Goal: Task Accomplishment & Management: Manage account settings

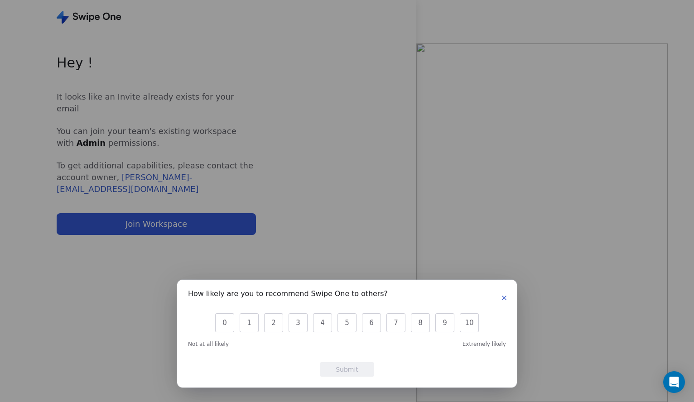
click at [505, 296] on icon "button" at bounding box center [503, 297] width 7 height 7
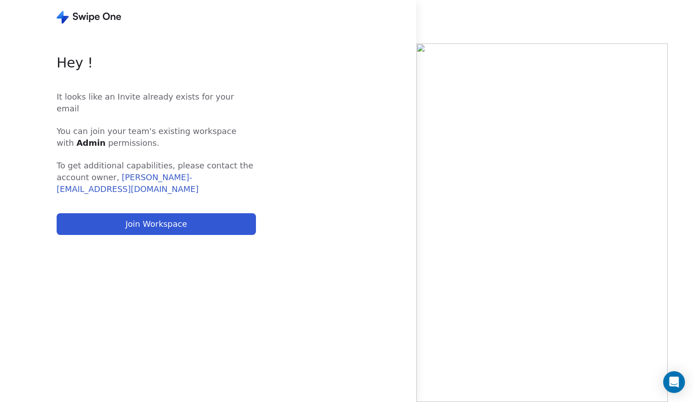
click at [197, 213] on button "Join Workspace" at bounding box center [156, 224] width 199 height 22
click at [188, 213] on button "Join Workspace" at bounding box center [156, 224] width 199 height 22
click at [180, 216] on button "Join Workspace" at bounding box center [156, 224] width 199 height 22
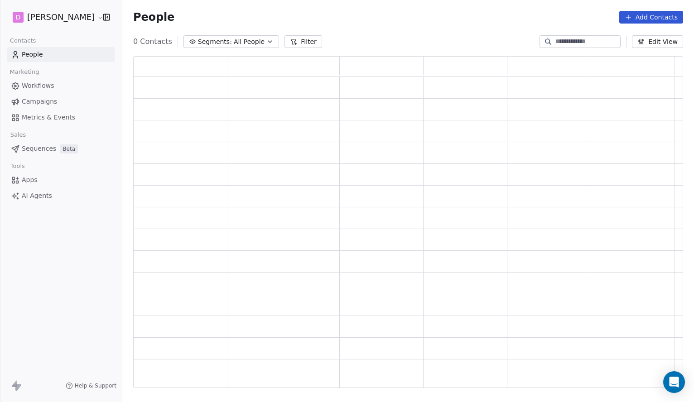
scroll to position [332, 550]
click at [32, 50] on span "People" at bounding box center [32, 55] width 21 height 10
click at [32, 82] on span "Workflows" at bounding box center [38, 86] width 33 height 10
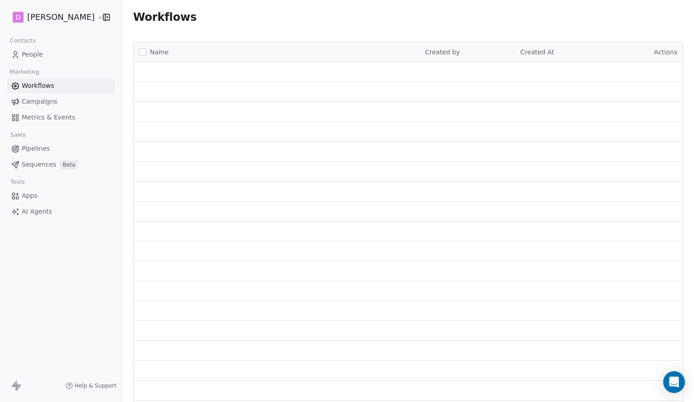
click at [32, 85] on span "Workflows" at bounding box center [38, 86] width 33 height 10
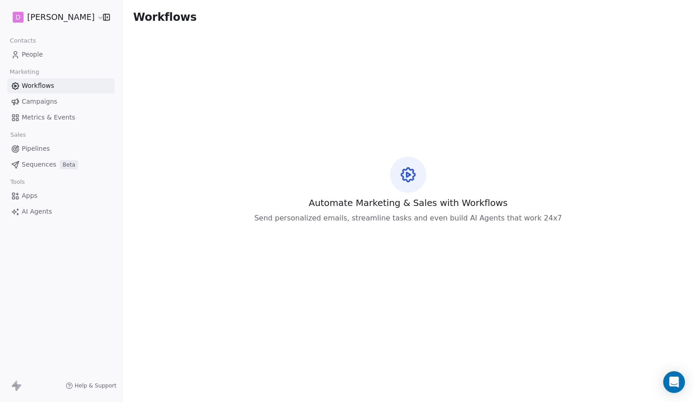
click at [32, 85] on span "Workflows" at bounding box center [38, 86] width 33 height 10
click at [34, 104] on span "Campaigns" at bounding box center [39, 102] width 35 height 10
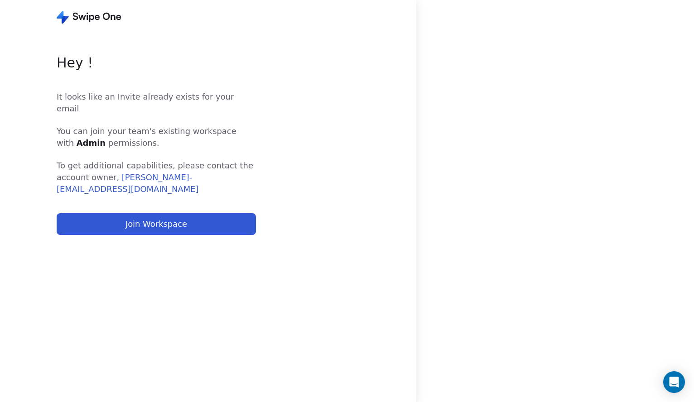
click at [171, 213] on button "Join Workspace" at bounding box center [156, 224] width 199 height 22
click at [139, 216] on button "Join Workspace" at bounding box center [156, 224] width 199 height 22
